Goal: Browse casually: Explore the website without a specific task or goal

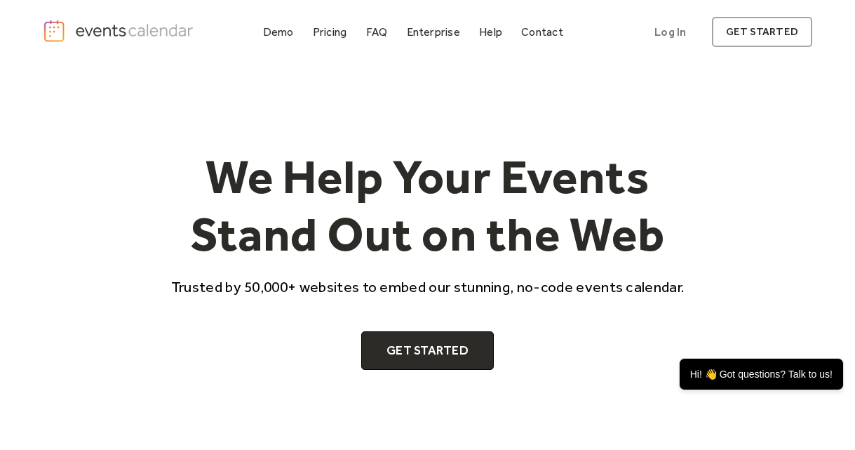
click at [752, 228] on div "We Help Your Events Stand Out on the Web Trusted by 50,000+ websites to embed o…" at bounding box center [427, 259] width 769 height 222
click at [694, 185] on h1 "We Help Your Events Stand Out on the Web" at bounding box center [427, 205] width 539 height 114
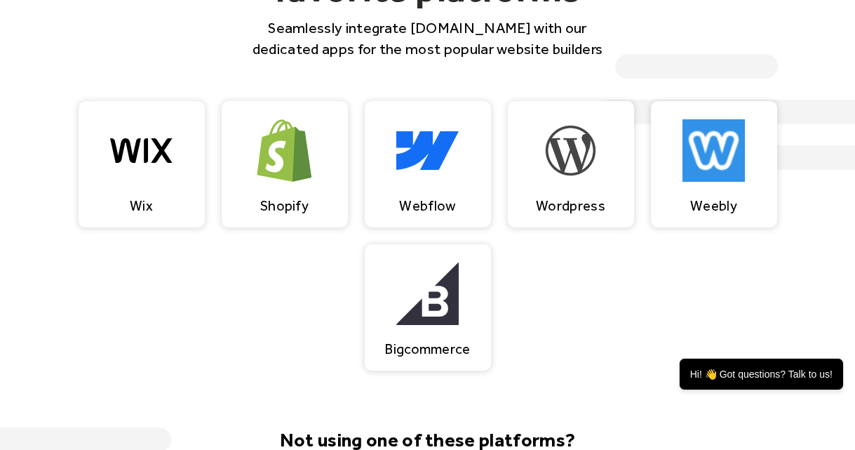
scroll to position [1228, 0]
